Goal: Task Accomplishment & Management: Manage account settings

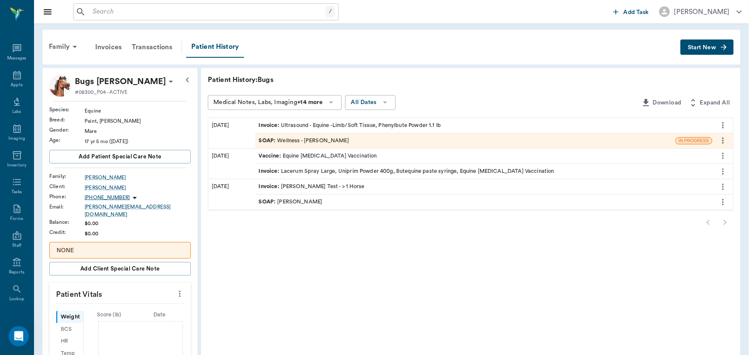
click at [119, 9] on input "text" at bounding box center [207, 12] width 236 height 12
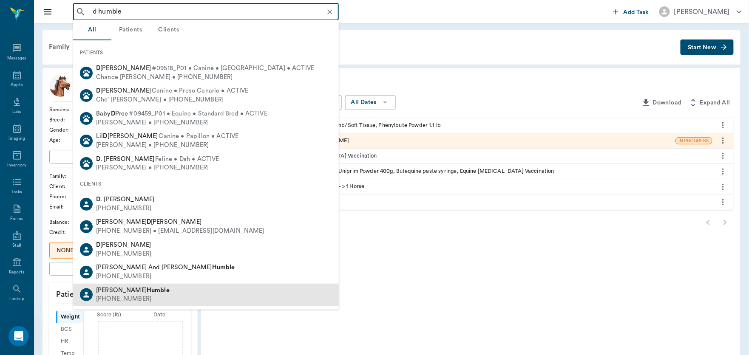
click at [119, 294] on div "[PERSON_NAME]" at bounding box center [133, 291] width 74 height 9
type input "d humble"
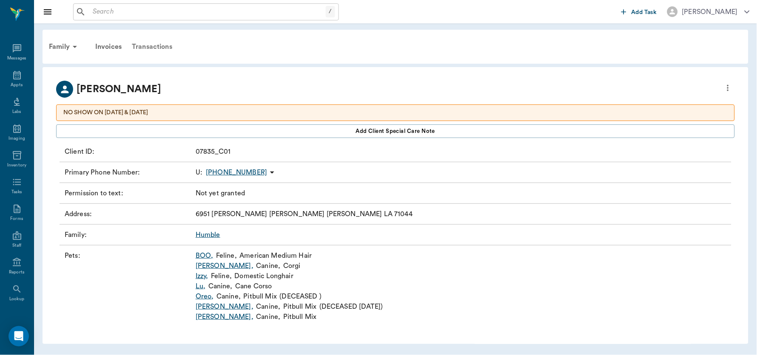
click at [148, 47] on div "Transactions" at bounding box center [152, 47] width 51 height 20
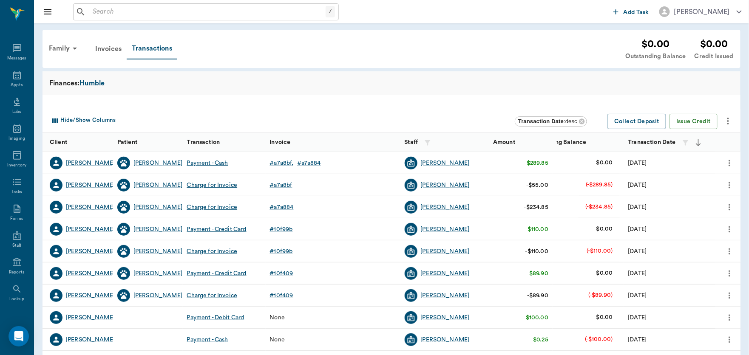
click at [730, 206] on icon "more" at bounding box center [730, 207] width 2 height 6
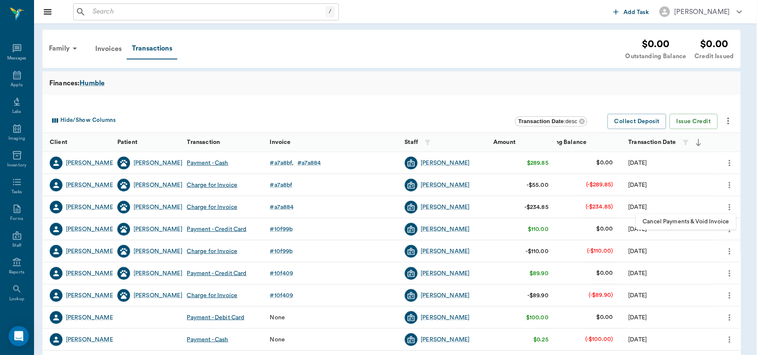
click at [699, 223] on span "Cancel Payments & Void Invoice" at bounding box center [686, 222] width 86 height 9
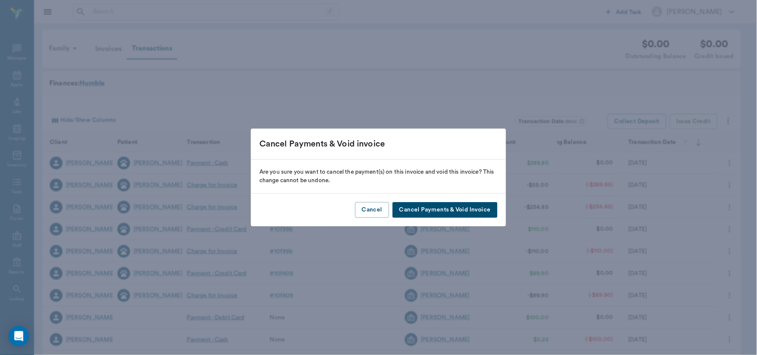
click at [449, 208] on button "Cancel Payments & Void Invoice" at bounding box center [444, 210] width 105 height 16
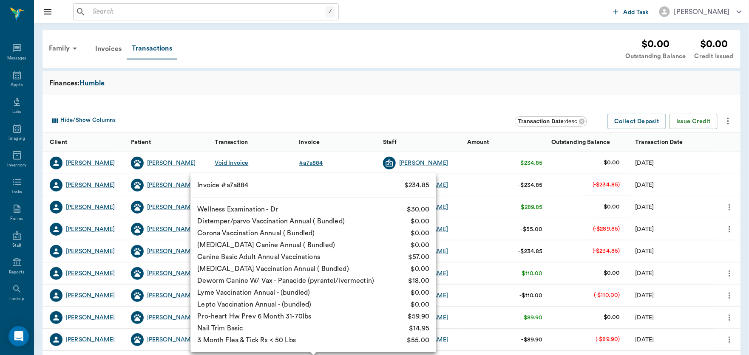
click at [316, 162] on div "# a7a884" at bounding box center [311, 163] width 24 height 9
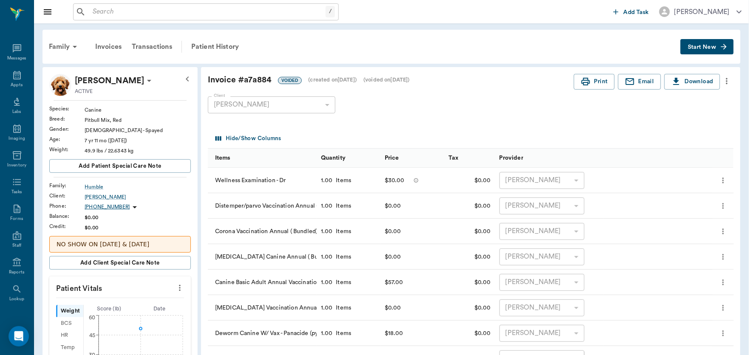
click at [728, 80] on icon "more" at bounding box center [726, 81] width 9 height 10
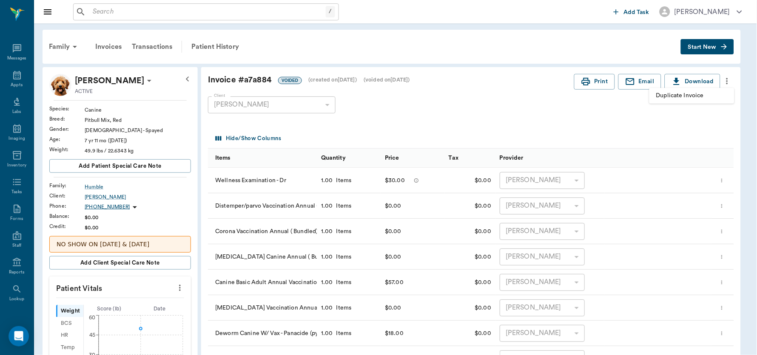
drag, startPoint x: 711, startPoint y: 91, endPoint x: 707, endPoint y: 94, distance: 5.5
click at [707, 94] on span "Duplicate Invoice" at bounding box center [691, 95] width 71 height 9
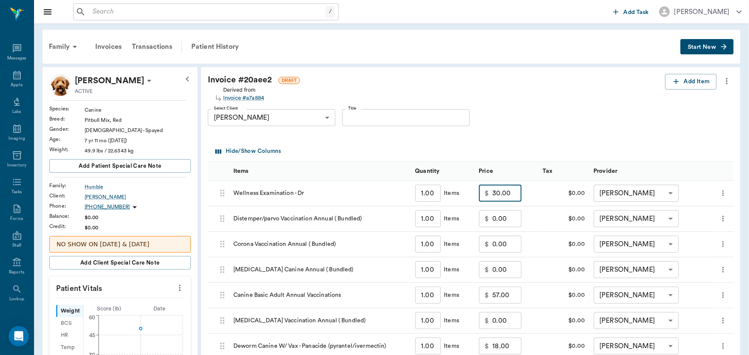
click at [517, 198] on input "30.00" at bounding box center [507, 193] width 29 height 17
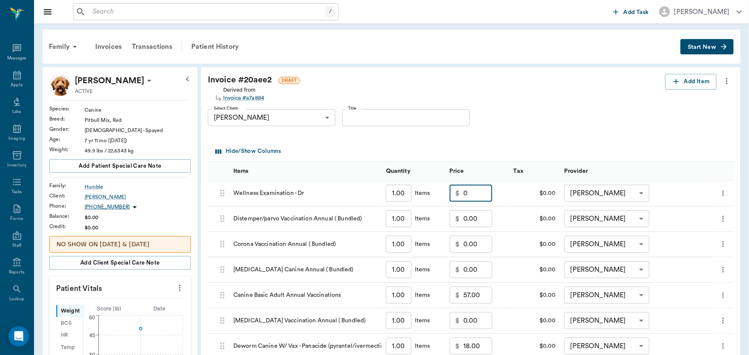
type input "0.00"
click at [487, 298] on input "57.00" at bounding box center [477, 295] width 29 height 17
type input "0.00"
click at [483, 347] on input "18.00" at bounding box center [477, 346] width 29 height 17
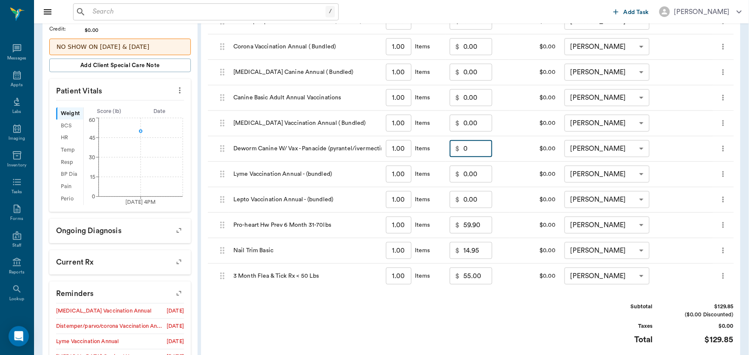
scroll to position [201, 0]
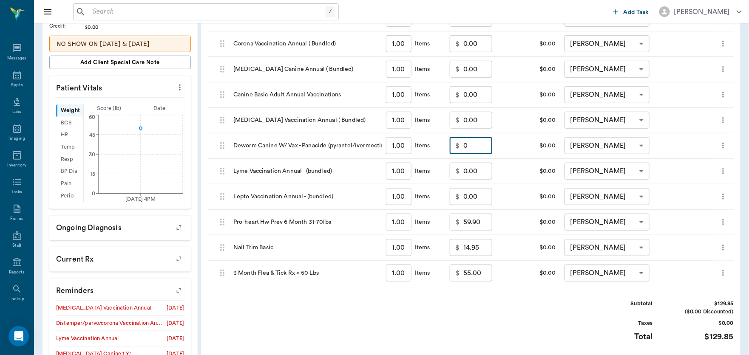
type input "0.00"
click at [489, 223] on input "59.90" at bounding box center [477, 222] width 29 height 17
type input "0.00"
click at [483, 247] on input "14.95" at bounding box center [477, 247] width 29 height 17
type input "0.00"
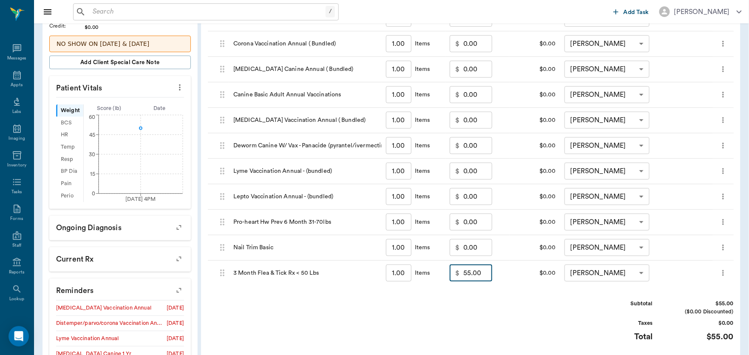
click at [477, 273] on input "55.00" at bounding box center [477, 273] width 29 height 17
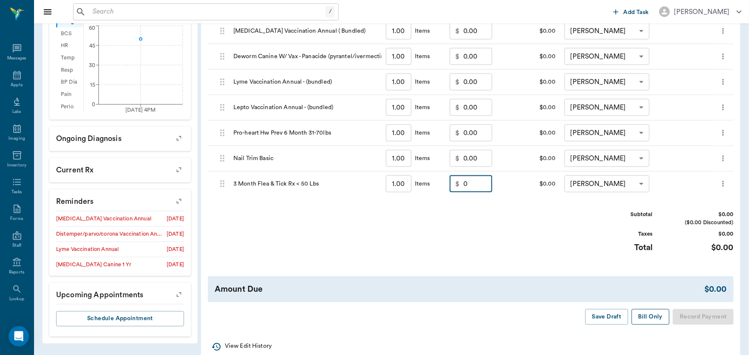
type input "0.00"
click at [647, 315] on button "Bill Only" at bounding box center [651, 318] width 38 height 16
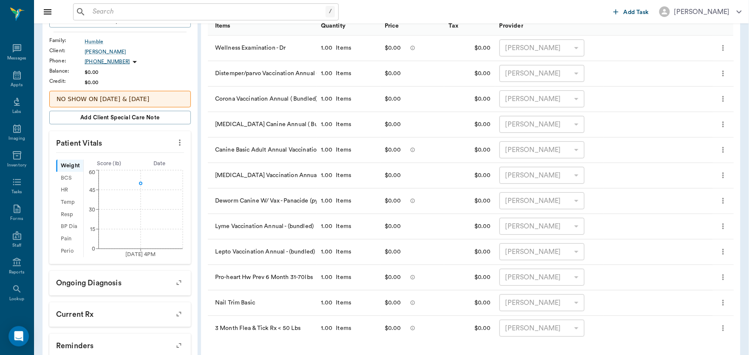
scroll to position [0, 0]
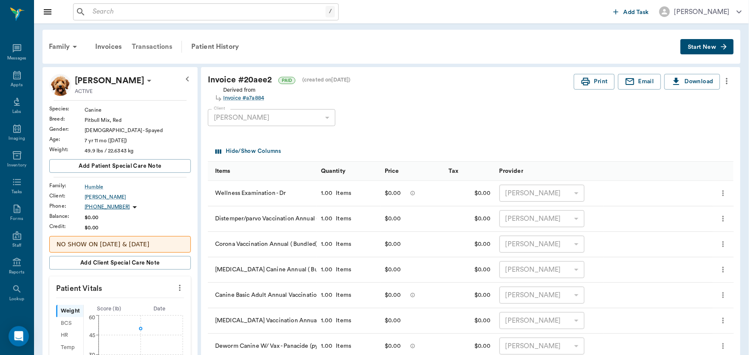
click at [151, 42] on div "Transactions" at bounding box center [152, 47] width 51 height 20
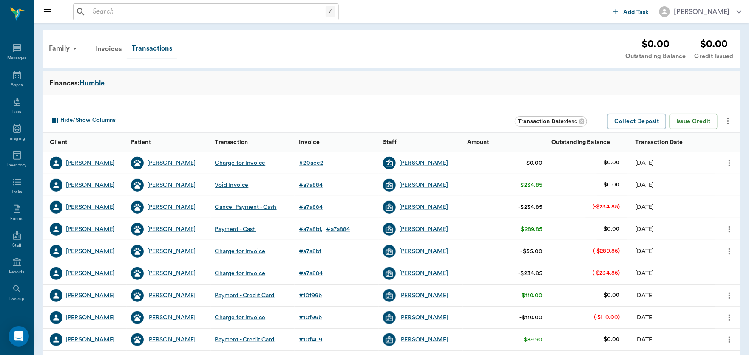
click at [727, 249] on icon "more" at bounding box center [729, 252] width 9 height 10
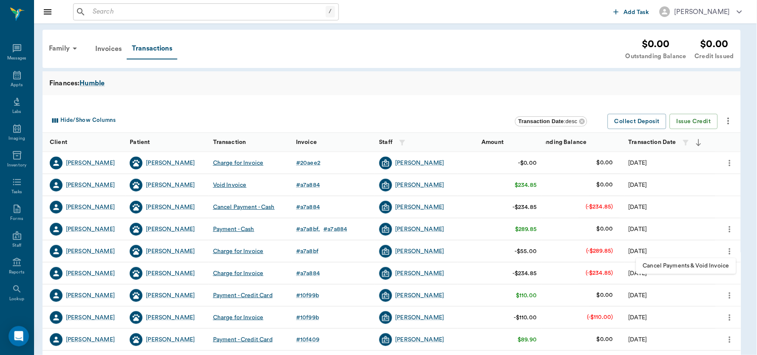
click at [703, 267] on span "Cancel Payments & Void Invoice" at bounding box center [686, 266] width 86 height 9
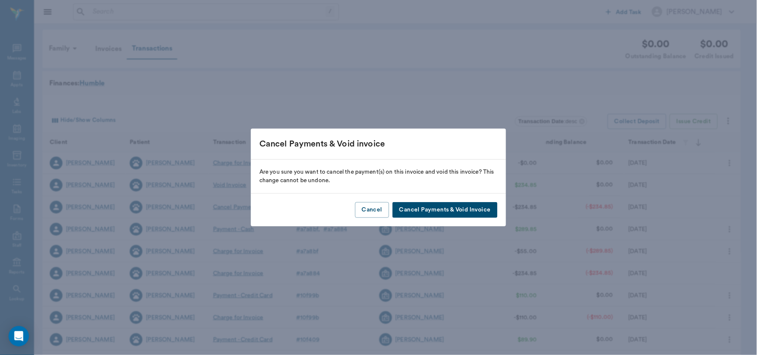
click at [472, 207] on button "Cancel Payments & Void Invoice" at bounding box center [444, 210] width 105 height 16
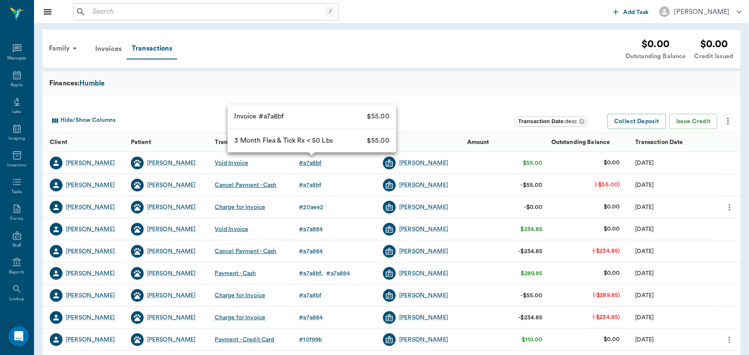
click at [316, 162] on div "# a7a8bf" at bounding box center [310, 163] width 23 height 9
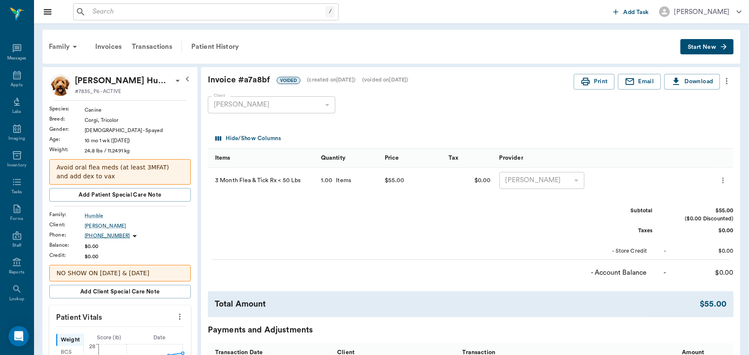
click at [727, 79] on icon "more" at bounding box center [727, 81] width 2 height 6
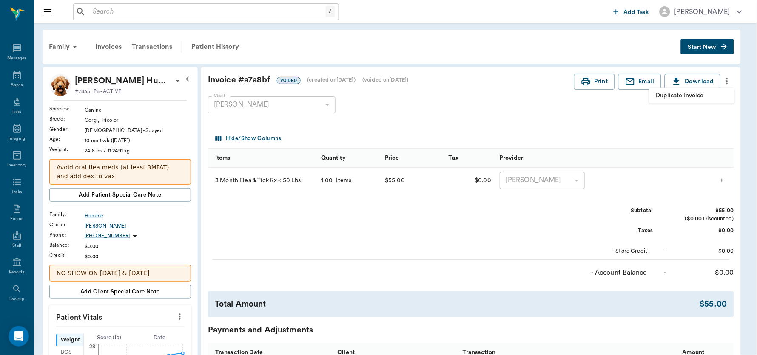
click at [696, 95] on span "Duplicate Invoice" at bounding box center [691, 95] width 71 height 9
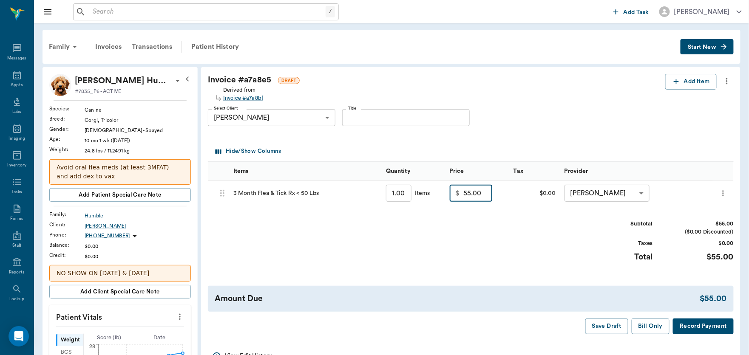
click at [489, 191] on input "55.00" at bounding box center [477, 193] width 29 height 17
type input "0.00"
click at [648, 324] on button "Bill Only" at bounding box center [651, 327] width 38 height 16
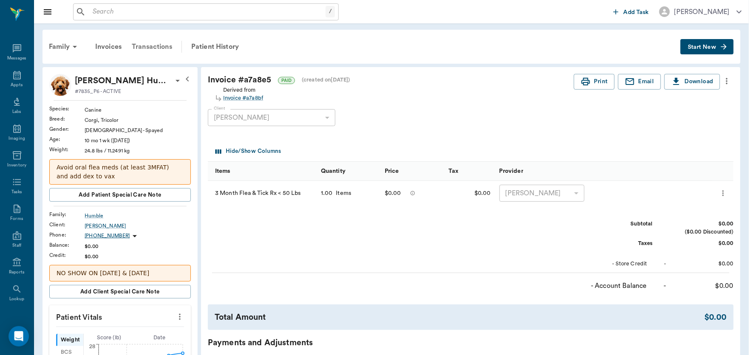
click at [151, 44] on div "Transactions" at bounding box center [152, 47] width 51 height 20
